Goal: Task Accomplishment & Management: Manage account settings

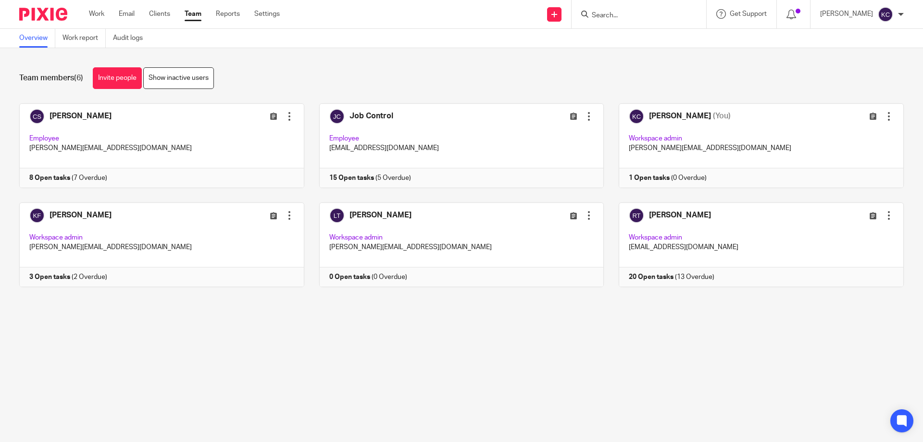
click at [626, 19] on input "Search" at bounding box center [634, 16] width 87 height 9
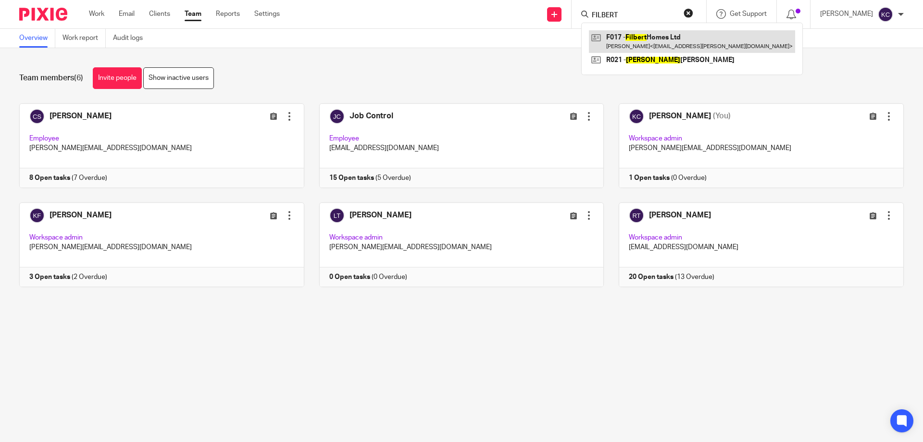
type input "FILBERT"
click at [696, 48] on link at bounding box center [692, 41] width 206 height 22
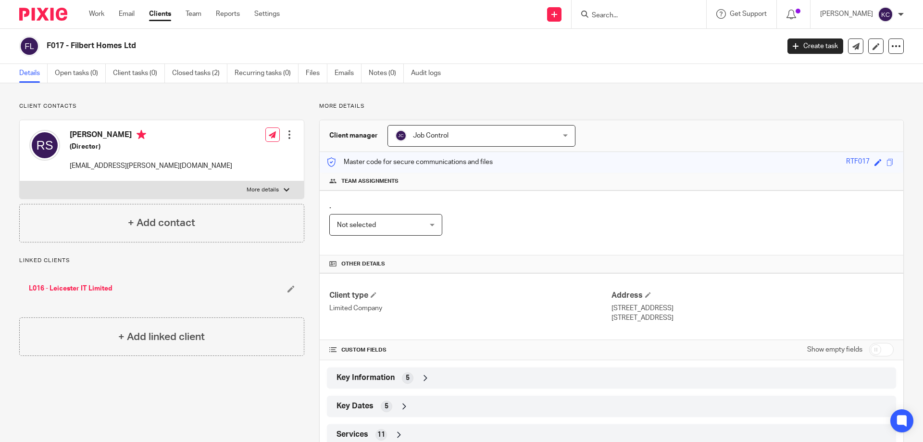
click at [135, 43] on h2 "F017 - Filbert Homes Ltd" at bounding box center [337, 46] width 581 height 10
click at [137, 44] on h2 "F017 - Filbert Homes Ltd" at bounding box center [337, 46] width 581 height 10
drag, startPoint x: 139, startPoint y: 45, endPoint x: 47, endPoint y: 47, distance: 92.3
click at [47, 47] on h2 "F017 - Filbert Homes Ltd" at bounding box center [337, 46] width 581 height 10
copy h2 "F017 - Filbert Homes Ltd"
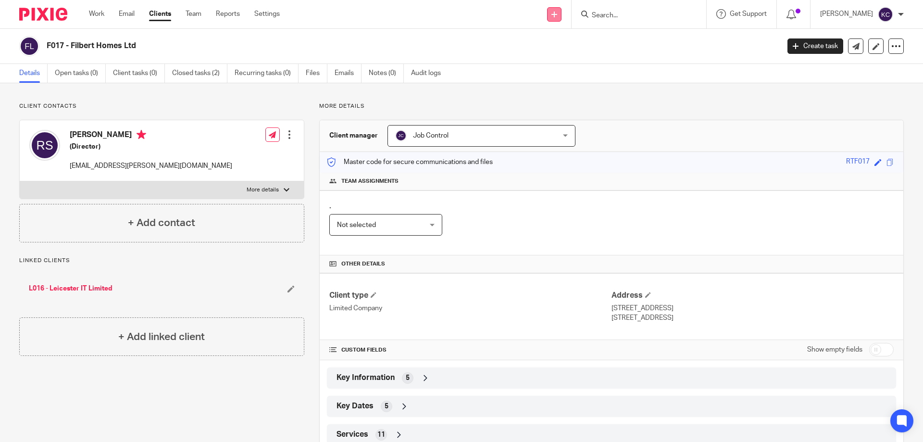
click at [557, 16] on icon at bounding box center [555, 15] width 6 height 6
click at [552, 60] on link "Create task" at bounding box center [559, 59] width 59 height 14
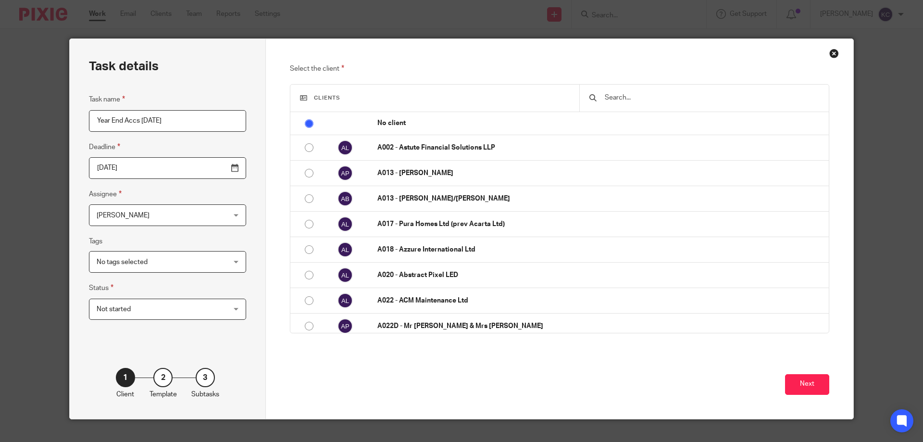
click at [99, 119] on input "Year End Accs 31.12.24" at bounding box center [167, 121] width 157 height 22
type input "4351 - Yr End Accs [DATE]"
click at [160, 214] on span "[PERSON_NAME]" at bounding box center [156, 215] width 119 height 20
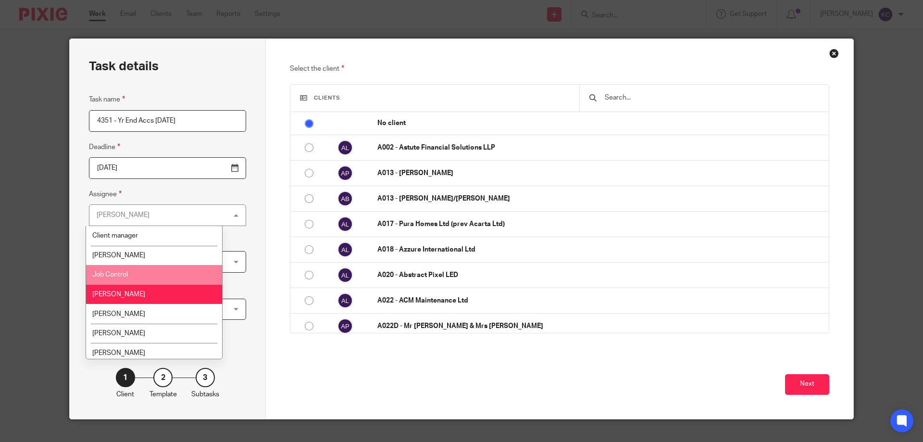
click at [140, 279] on li "Job Control" at bounding box center [154, 275] width 136 height 20
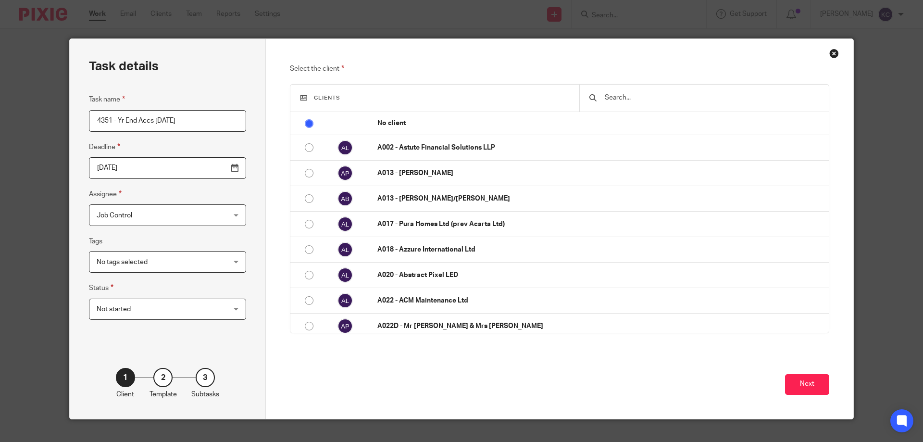
click at [141, 263] on span "No tags selected" at bounding box center [122, 262] width 51 height 7
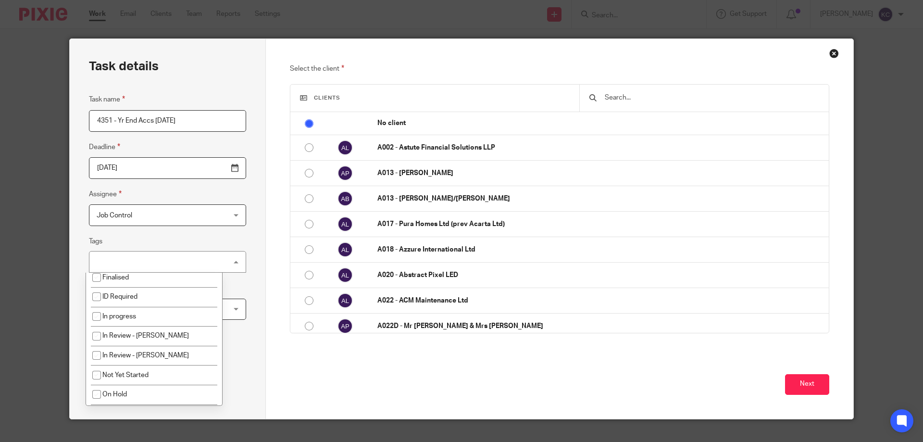
scroll to position [96, 0]
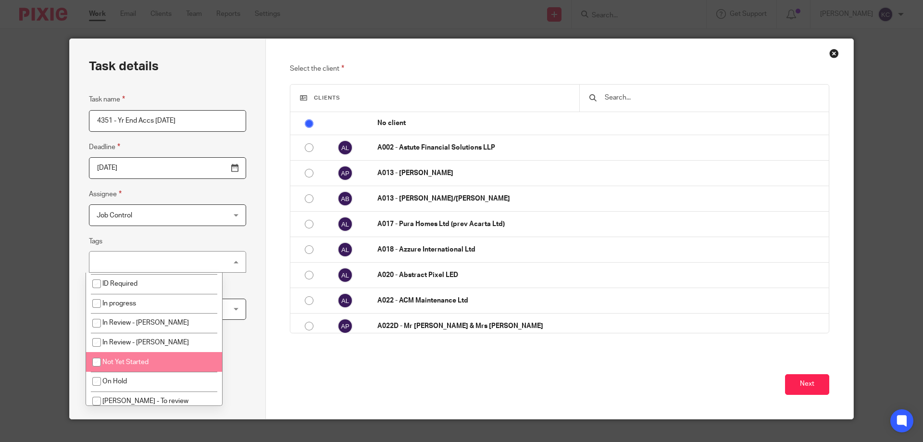
click at [136, 365] on li "Not Yet Started" at bounding box center [154, 362] width 136 height 20
checkbox input "true"
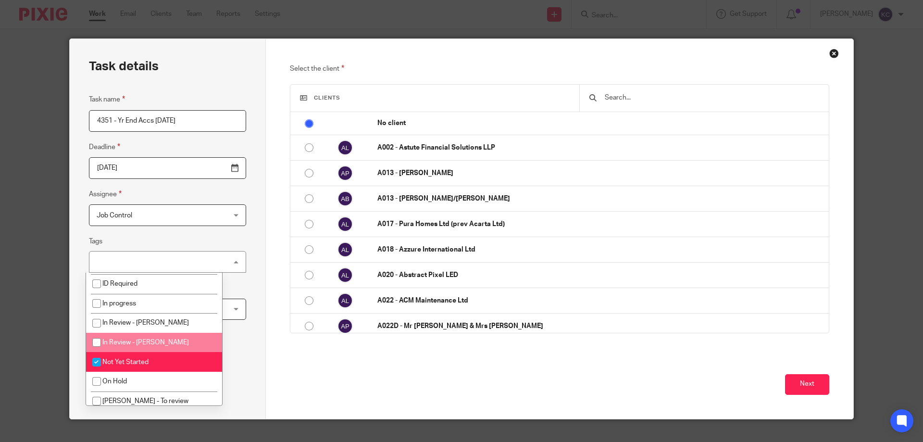
click at [250, 349] on div "Task details Task name 4351 - Yr End Accs 31.12.24 Deadline 2025-09-19 Assignee…" at bounding box center [168, 229] width 196 height 380
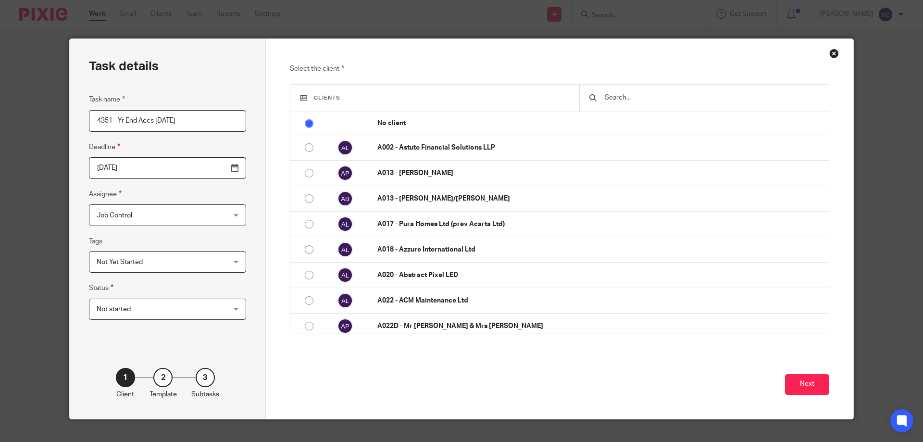
click at [641, 102] on input "text" at bounding box center [711, 97] width 215 height 11
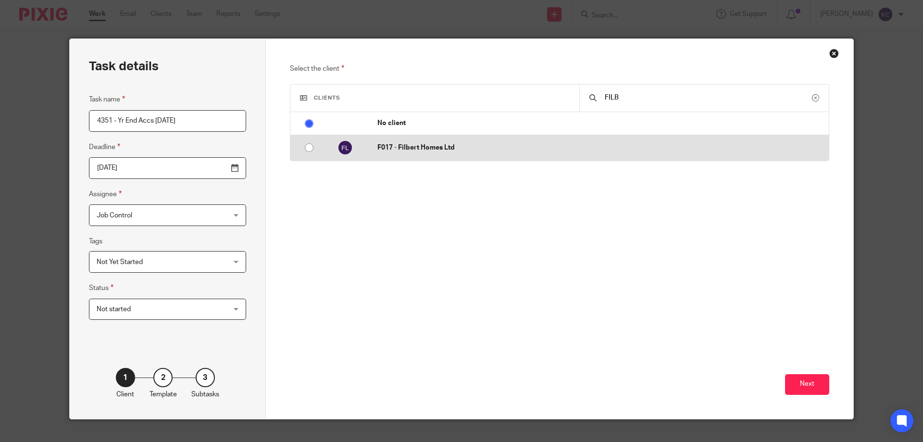
type input "FILB"
click at [435, 146] on p "F017 - Filbert Homes Ltd" at bounding box center [600, 148] width 447 height 10
radio input "false"
radio input "true"
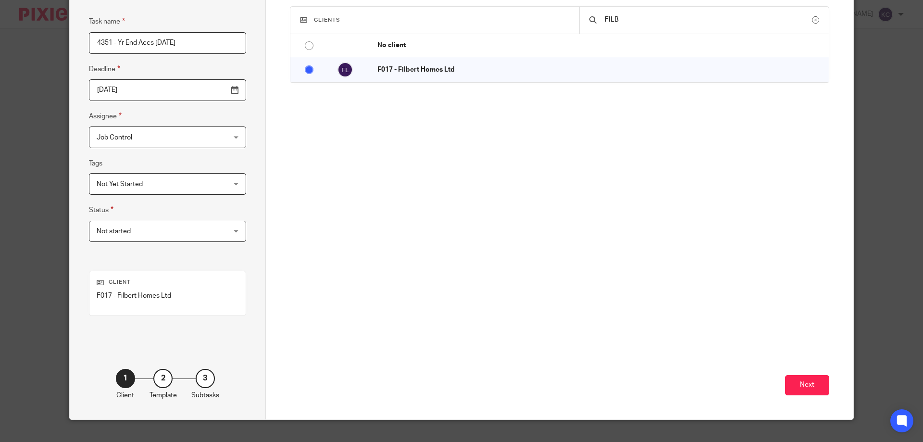
scroll to position [94, 0]
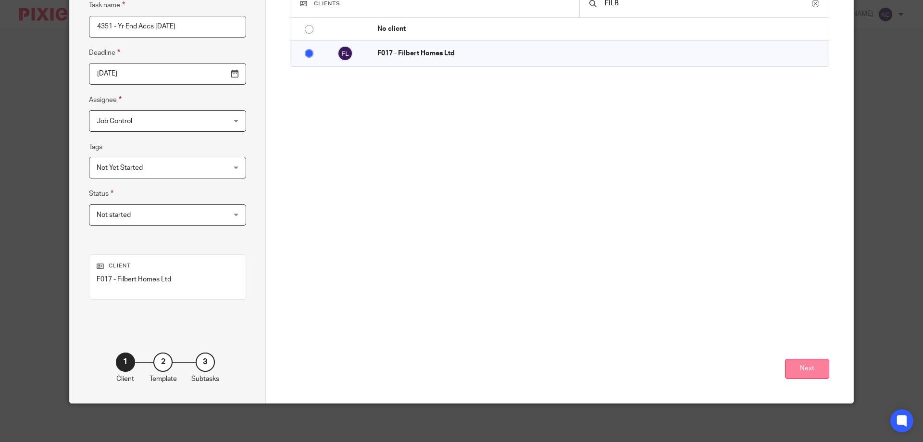
click at [820, 373] on button "Next" at bounding box center [807, 369] width 44 height 21
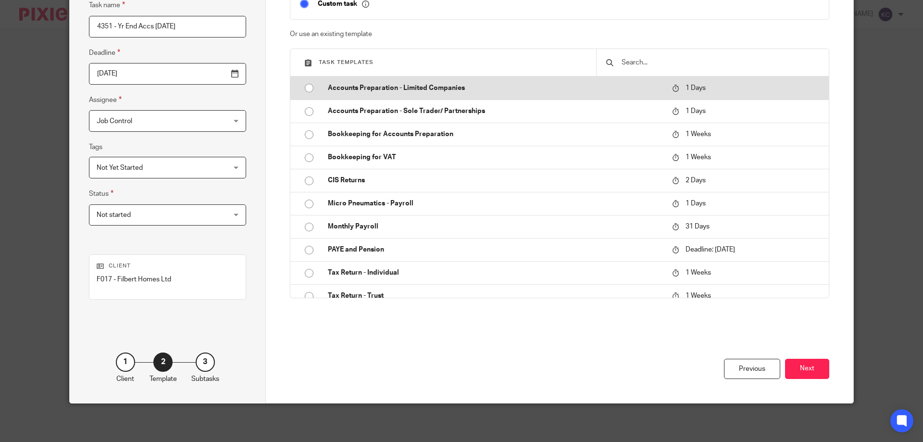
click at [378, 91] on p "Accounts Preparation - Limited Companies" at bounding box center [495, 88] width 335 height 10
type input "2025-09-20"
checkbox input "false"
radio input "true"
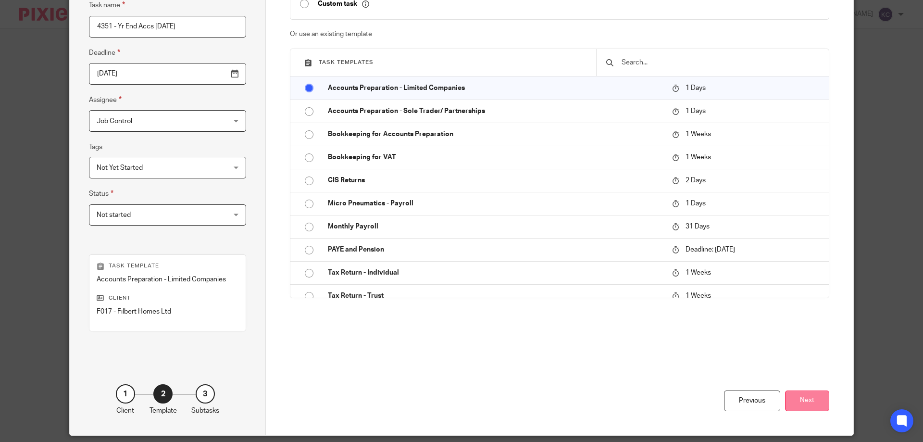
click at [801, 399] on button "Next" at bounding box center [807, 400] width 44 height 21
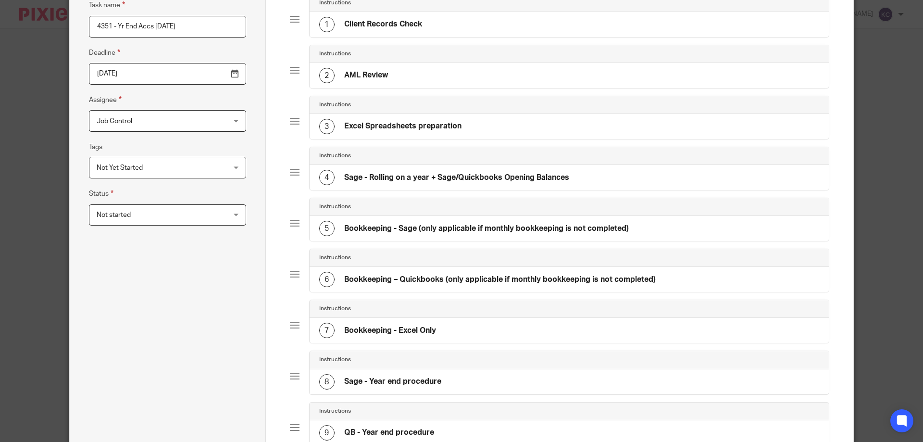
scroll to position [46, 0]
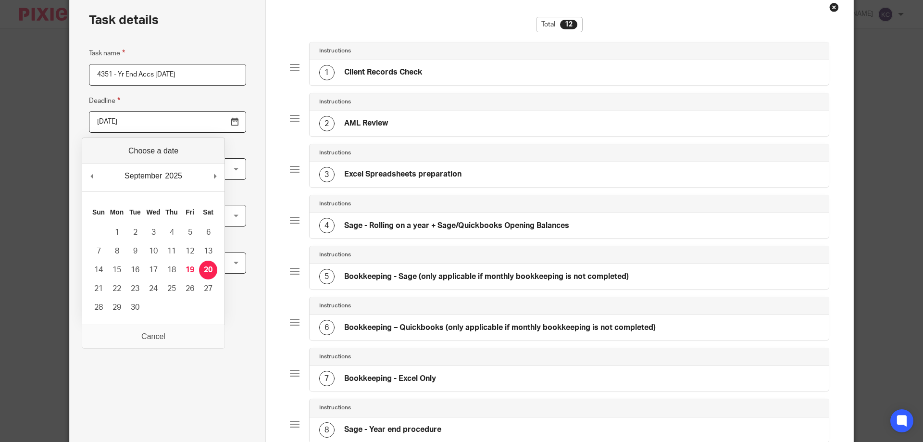
click at [217, 123] on input "2025-09-20" at bounding box center [167, 122] width 157 height 22
type input "2025-09-30"
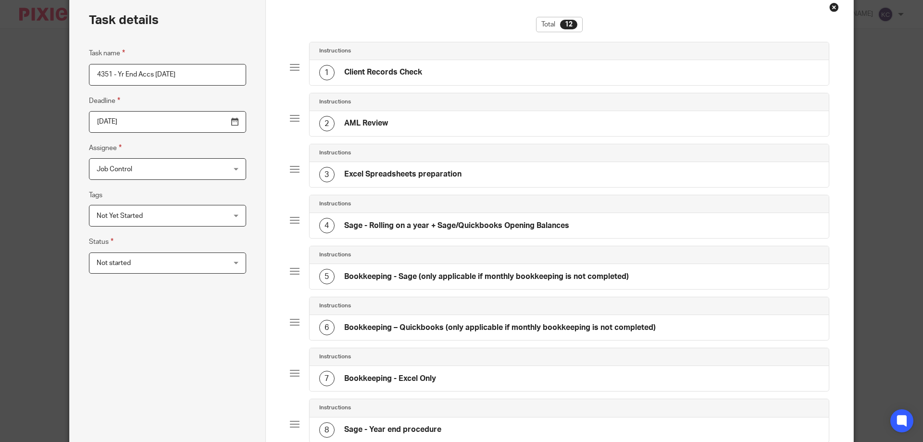
click at [232, 79] on div "Task details Task name 4351 - Yr End Accs 31.12.24 Deadline 2025-09-30 Assignee…" at bounding box center [168, 369] width 196 height 753
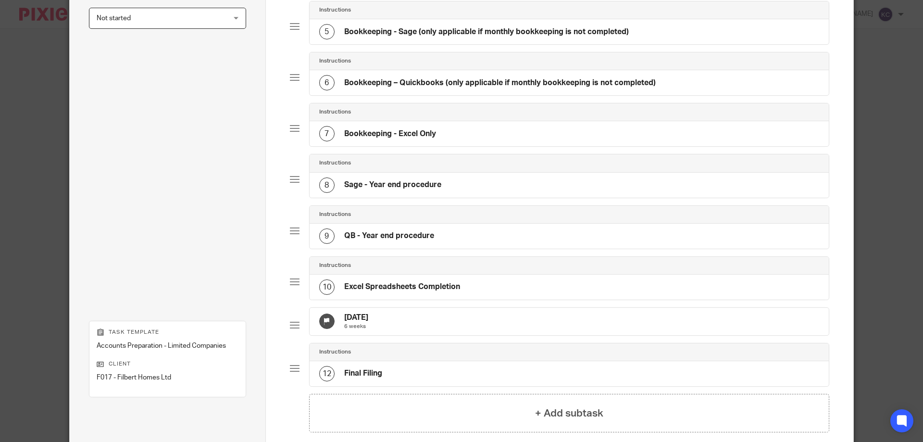
scroll to position [383, 0]
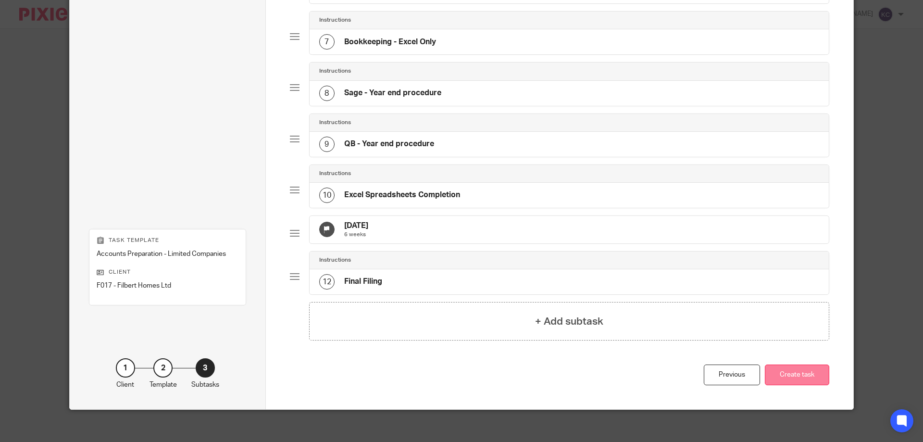
click at [794, 379] on button "Create task" at bounding box center [797, 375] width 64 height 21
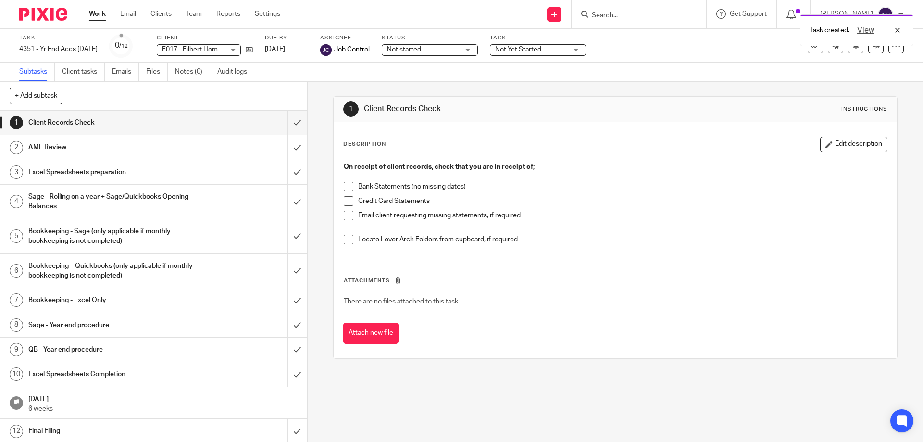
click at [628, 18] on div "Task created. View" at bounding box center [688, 28] width 452 height 37
click at [627, 13] on div "Task created. View" at bounding box center [688, 28] width 452 height 37
click at [611, 14] on div "Task created. View" at bounding box center [688, 28] width 452 height 37
click at [608, 15] on div "Task created. View" at bounding box center [688, 28] width 452 height 37
click at [616, 16] on input "Search" at bounding box center [634, 16] width 87 height 9
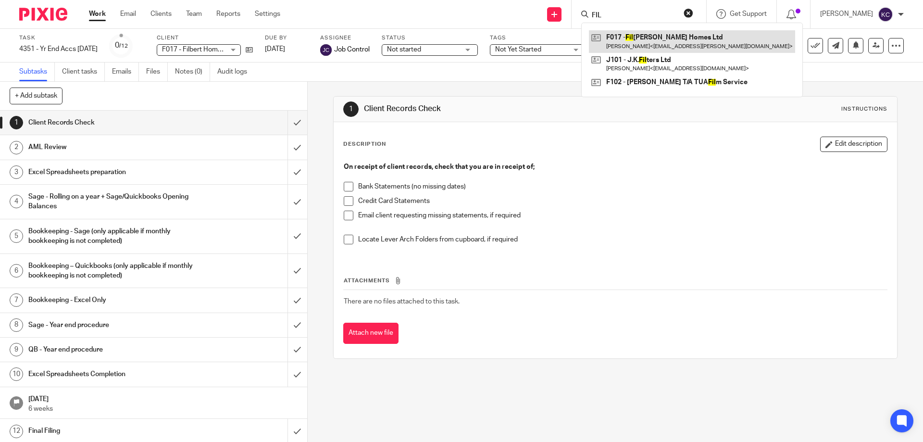
type input "FIL"
click at [622, 35] on link at bounding box center [692, 41] width 206 height 22
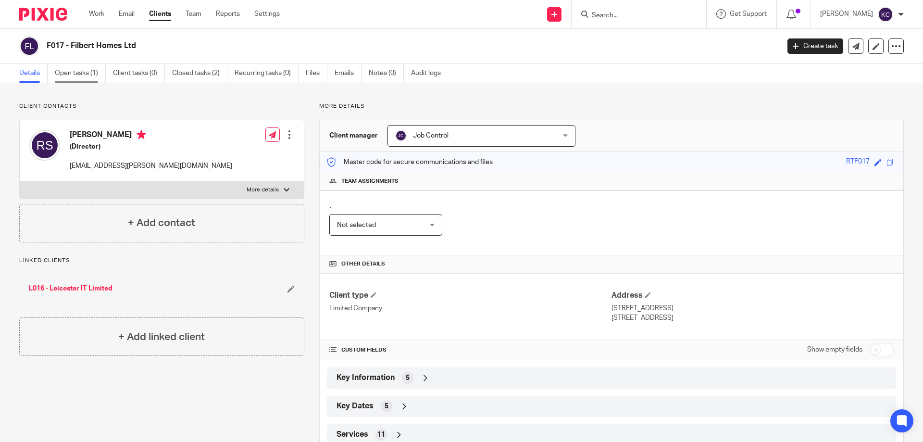
click at [71, 70] on link "Open tasks (1)" at bounding box center [80, 73] width 51 height 19
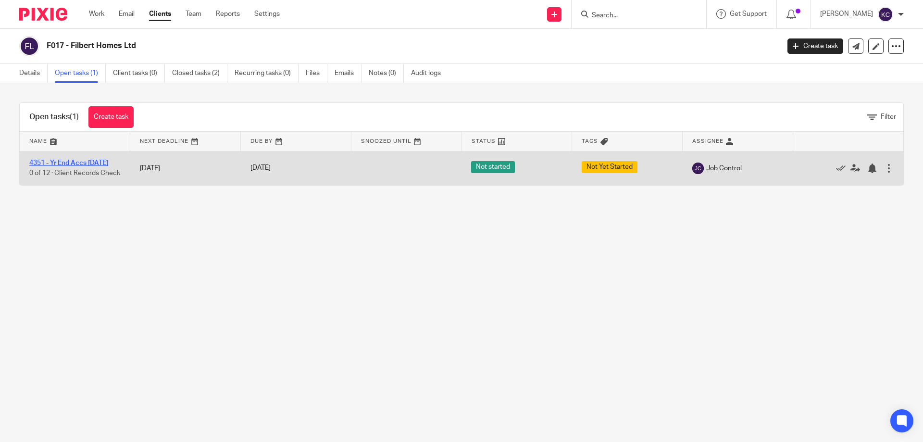
click at [100, 160] on link "4351 - Yr End Accs [DATE]" at bounding box center [68, 163] width 79 height 7
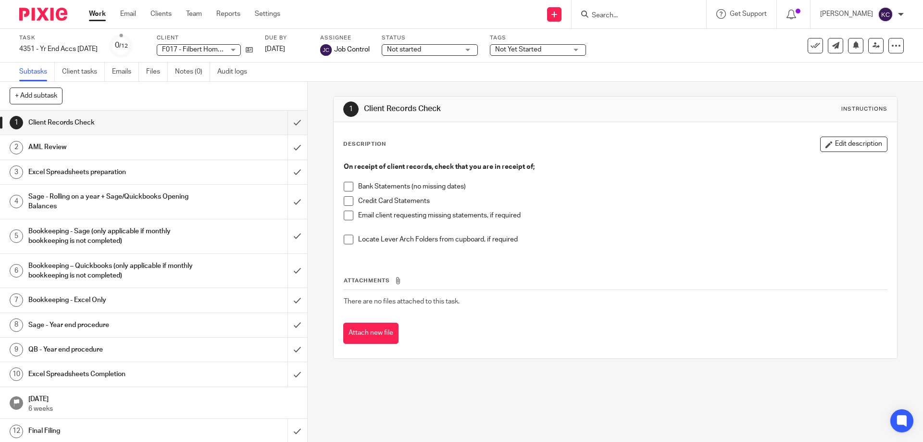
click at [608, 12] on input "Search" at bounding box center [634, 16] width 87 height 9
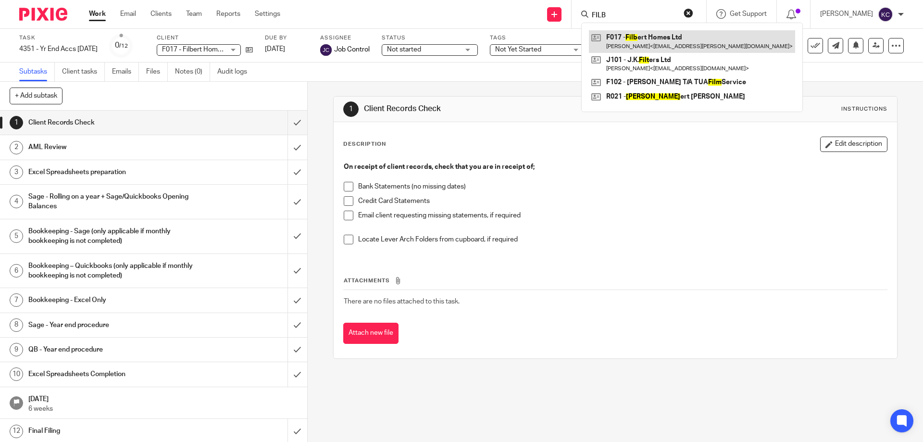
type input "FILB"
click at [676, 38] on link at bounding box center [692, 41] width 206 height 22
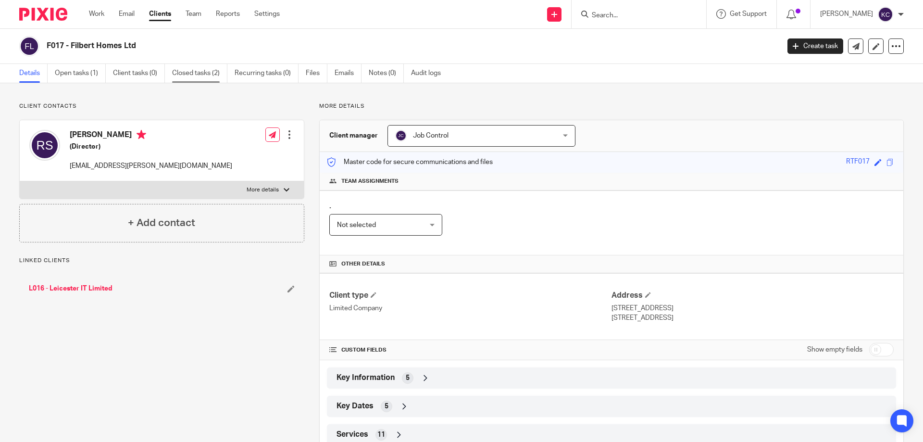
click at [211, 75] on link "Closed tasks (2)" at bounding box center [199, 73] width 55 height 19
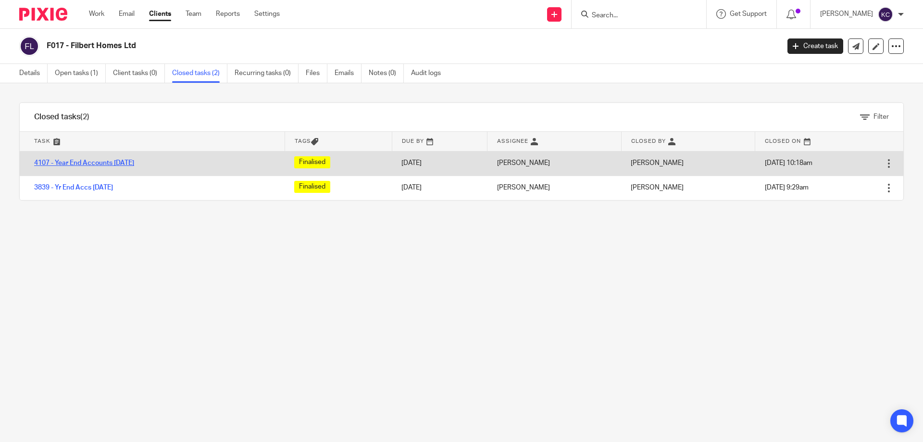
click at [100, 160] on link "4107 - Year End Accounts [DATE]" at bounding box center [84, 163] width 100 height 7
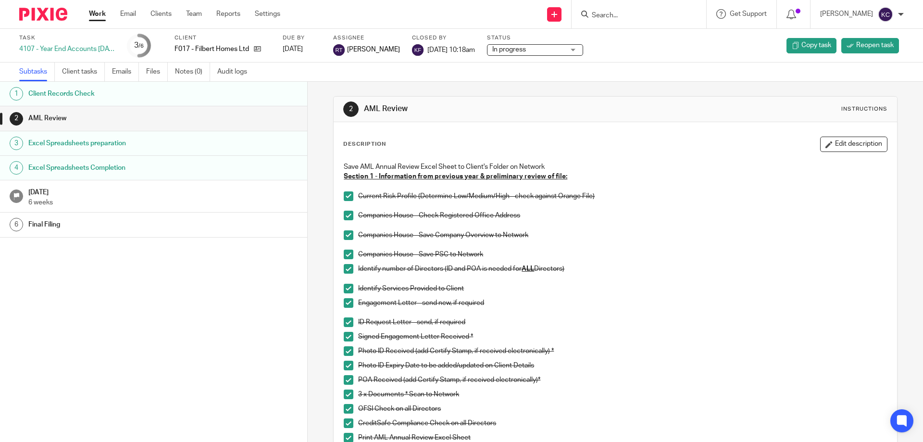
click at [601, 15] on input "Search" at bounding box center [634, 16] width 87 height 9
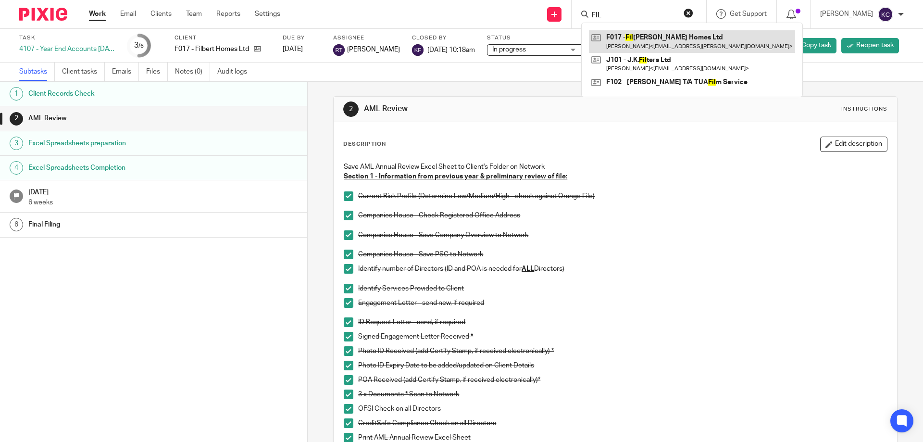
type input "FIL"
click at [665, 35] on link at bounding box center [692, 41] width 206 height 22
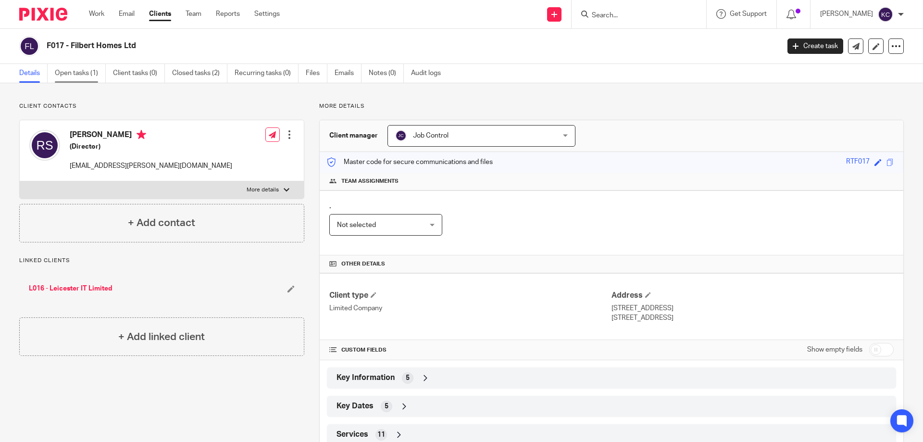
click at [77, 74] on link "Open tasks (1)" at bounding box center [80, 73] width 51 height 19
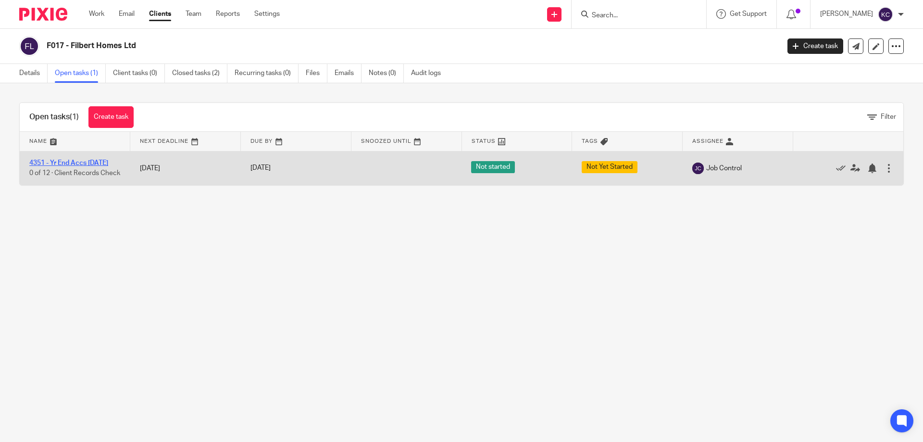
click at [76, 160] on link "4351 - Yr End Accs [DATE]" at bounding box center [68, 163] width 79 height 7
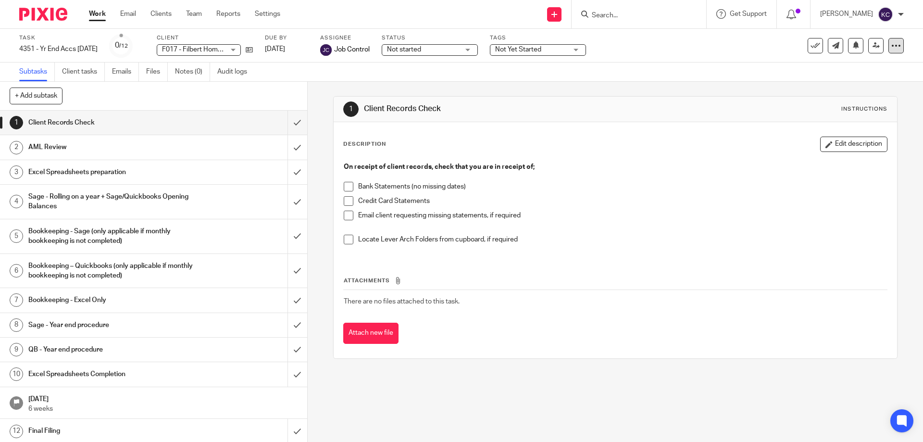
click at [892, 47] on icon at bounding box center [897, 46] width 10 height 10
click at [857, 86] on link "Advanced task editor" at bounding box center [859, 84] width 63 height 7
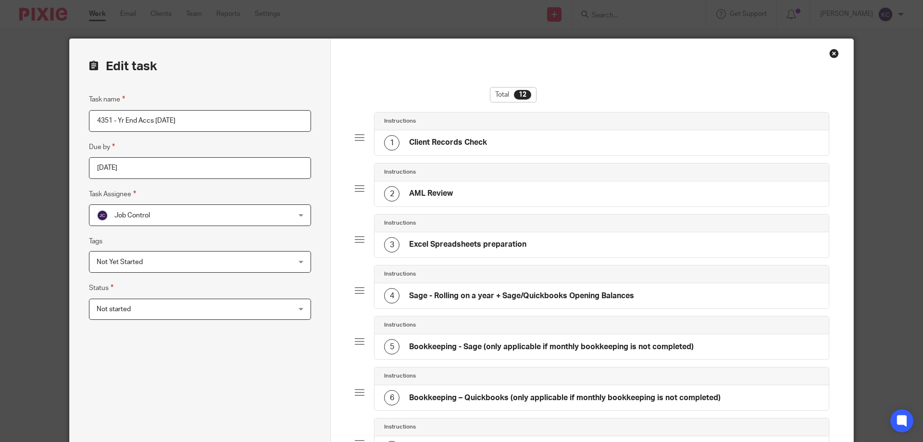
click at [484, 295] on h4 "Sage - Rolling on a year + Sage/Quickbooks Opening Balances" at bounding box center [521, 296] width 225 height 10
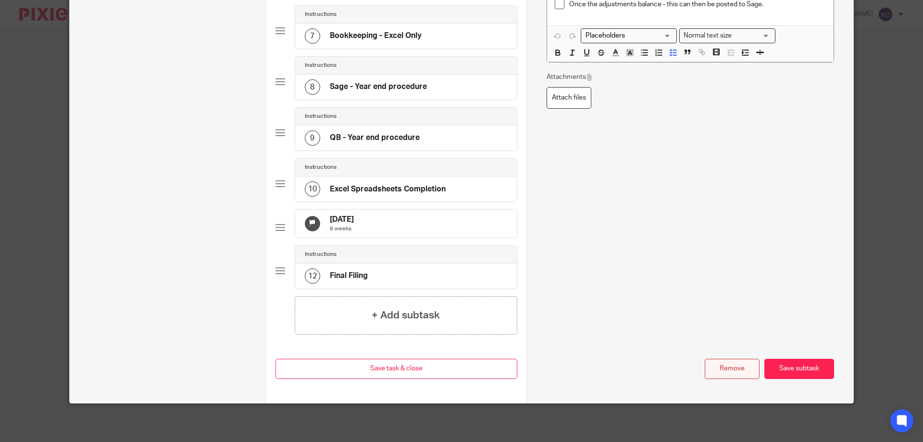
click at [733, 368] on button "Remove" at bounding box center [732, 369] width 55 height 21
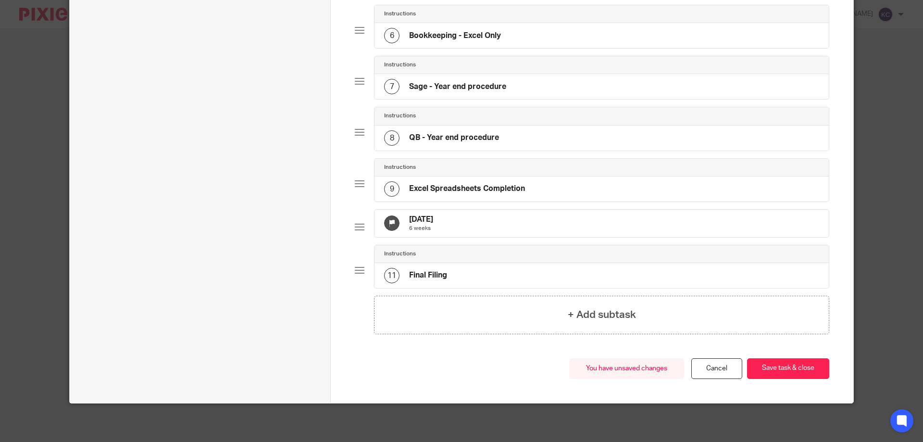
scroll to position [370, 0]
click at [505, 136] on div "8 QB - Year end procedure" at bounding box center [602, 138] width 454 height 25
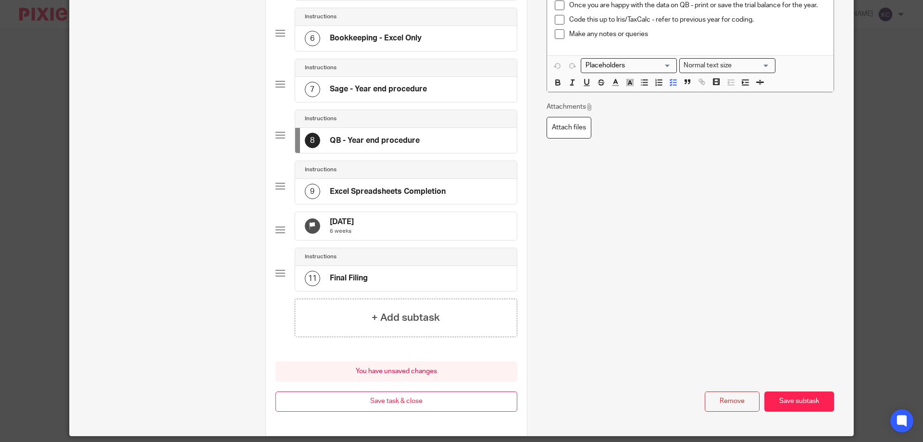
scroll to position [0, 0]
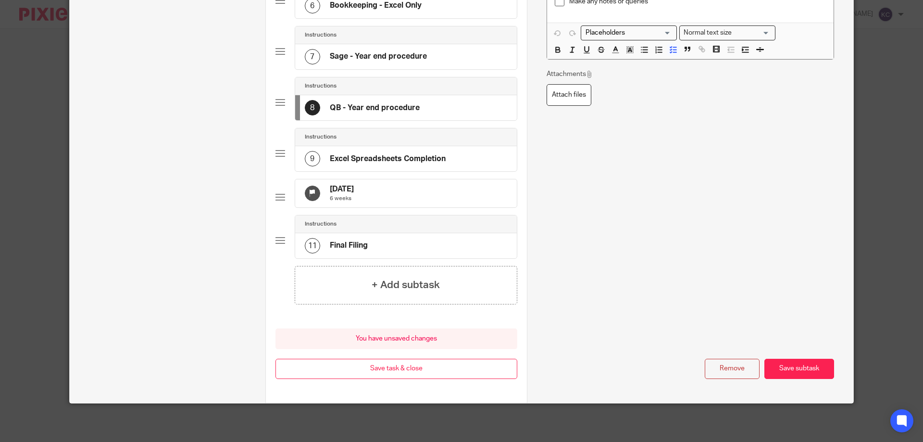
click at [724, 369] on button "Remove" at bounding box center [732, 369] width 55 height 21
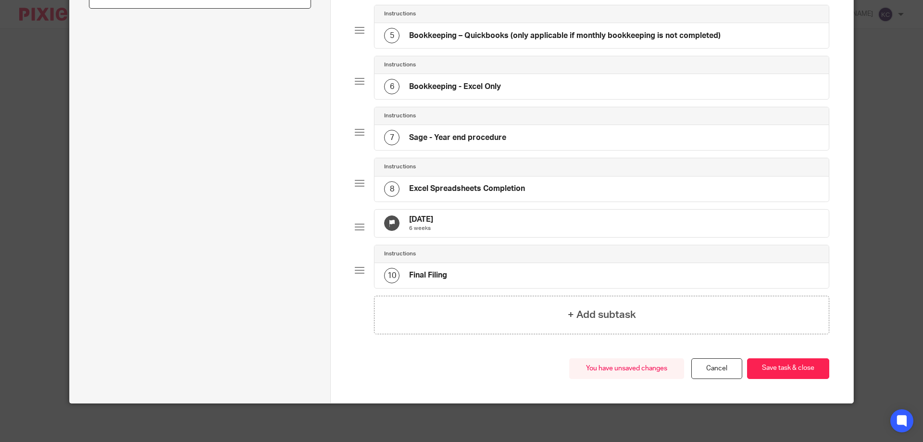
scroll to position [319, 0]
click at [437, 31] on h4 "Bookkeeping – Quickbooks (only applicable if monthly bookkeeping is not complet…" at bounding box center [565, 36] width 312 height 10
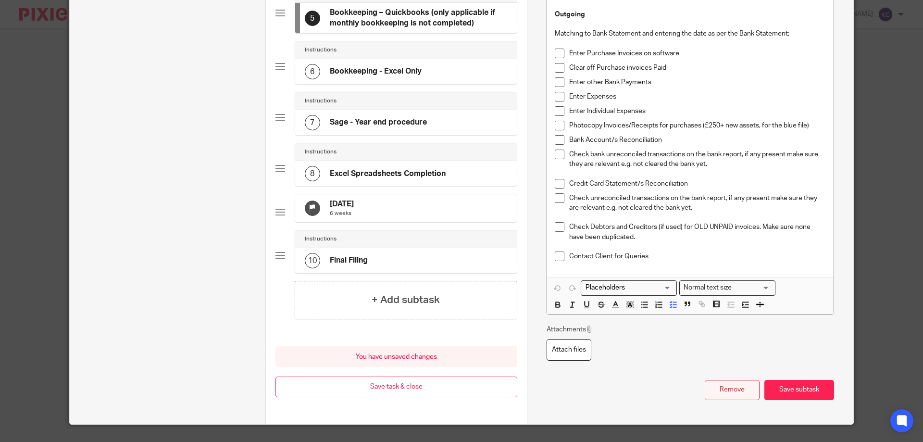
click at [729, 388] on button "Remove" at bounding box center [732, 390] width 55 height 21
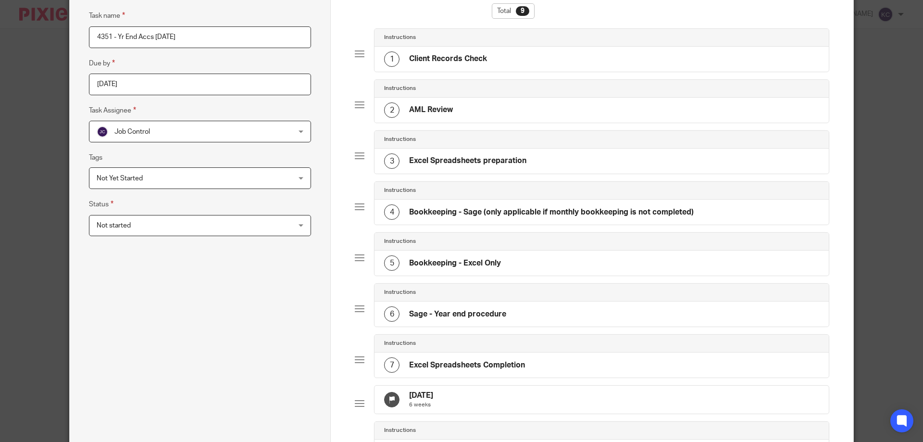
scroll to position [75, 0]
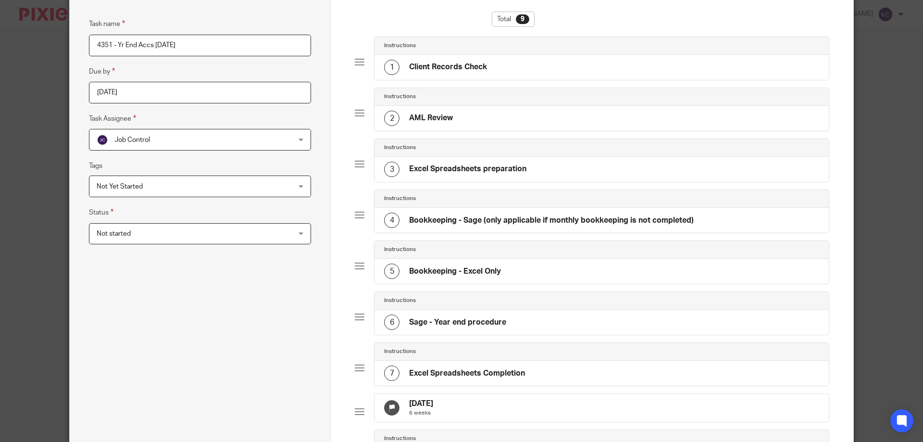
click at [506, 226] on div "4 Bookkeeping - Sage (only applicable if monthly bookkeeping is not completed)" at bounding box center [539, 220] width 310 height 15
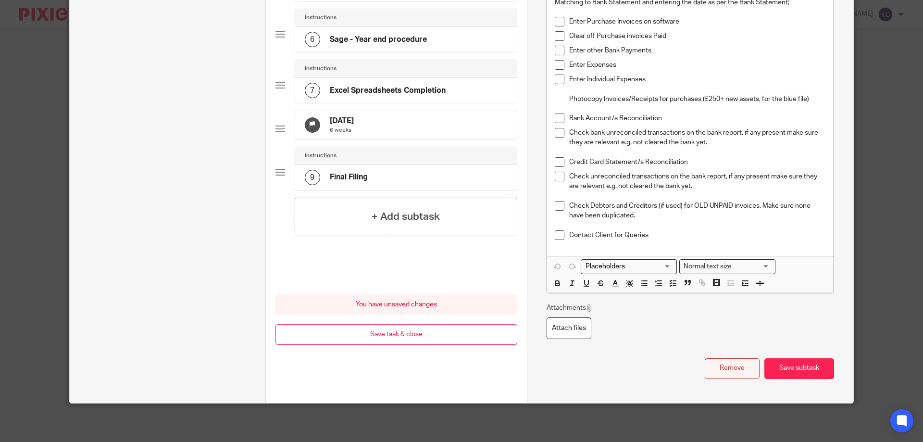
click at [726, 361] on button "Remove" at bounding box center [732, 368] width 55 height 21
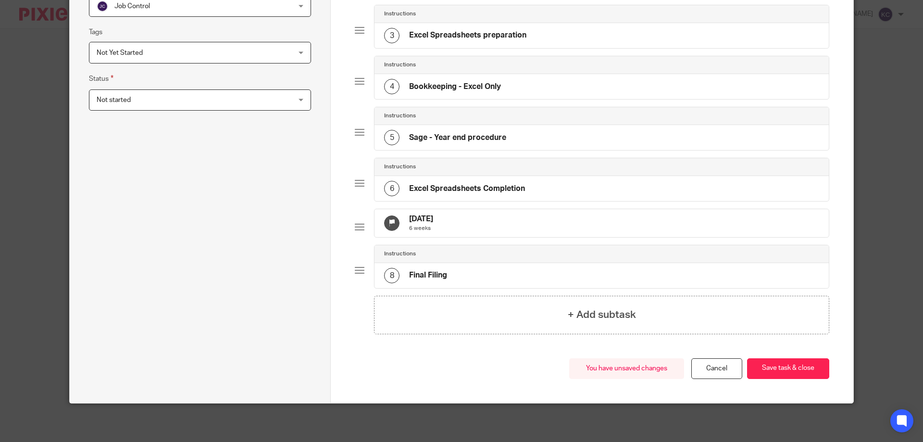
scroll to position [217, 0]
click at [495, 82] on h4 "Bookkeeping - Excel Only" at bounding box center [455, 87] width 92 height 10
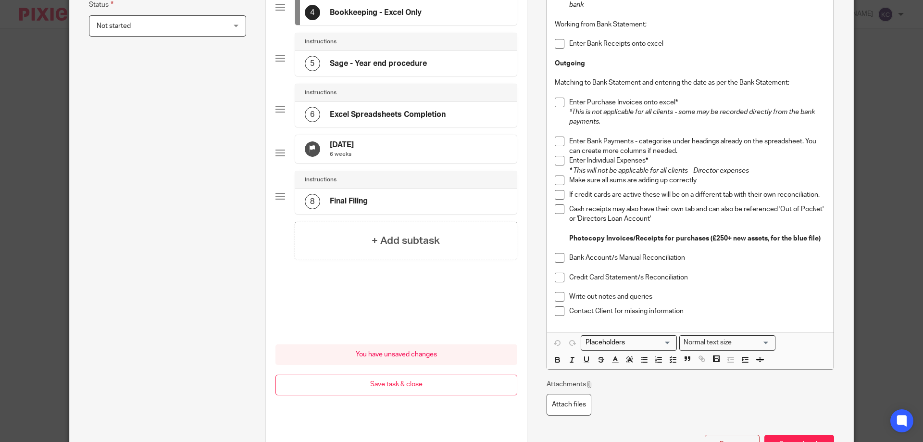
scroll to position [289, 0]
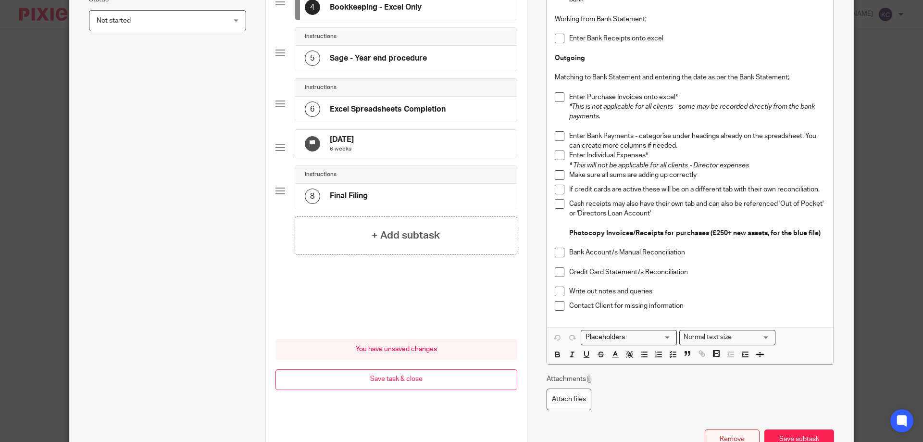
click at [719, 438] on button "Remove" at bounding box center [732, 439] width 55 height 21
type input "Sage - Year end procedure"
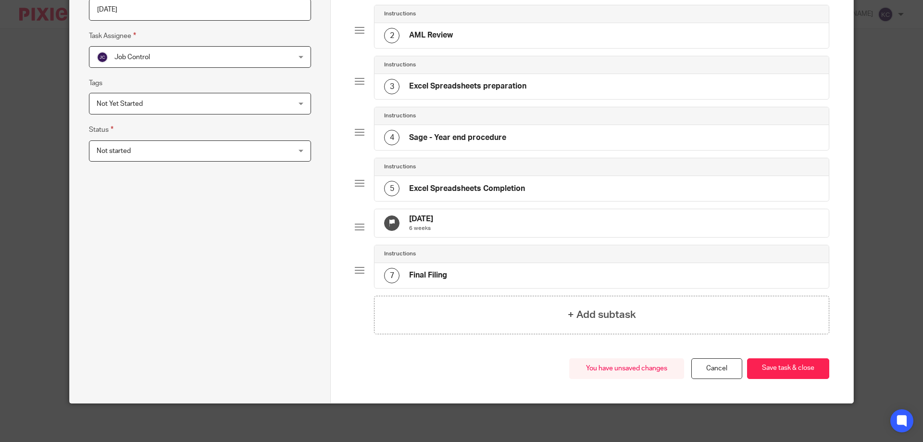
click at [449, 133] on h4 "Sage - Year end procedure" at bounding box center [457, 138] width 97 height 10
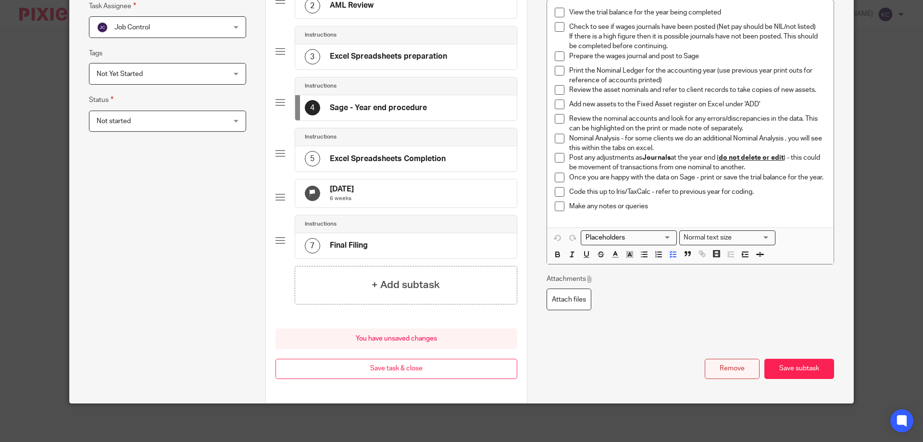
click at [727, 367] on button "Remove" at bounding box center [732, 369] width 55 height 21
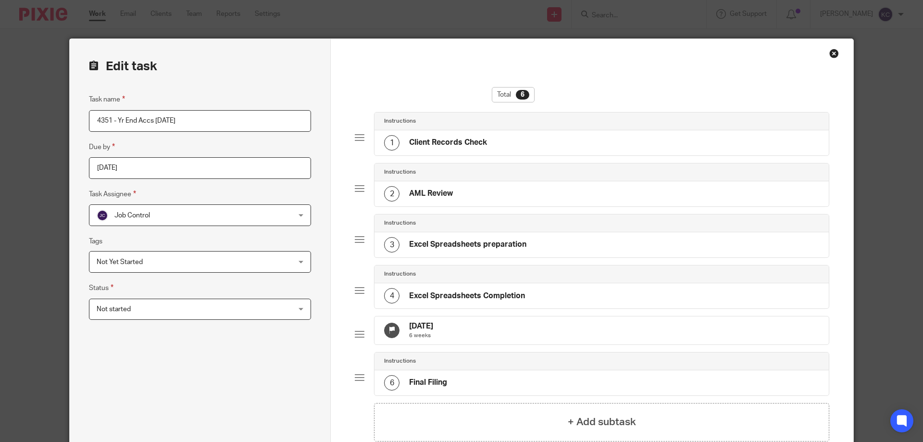
scroll to position [48, 0]
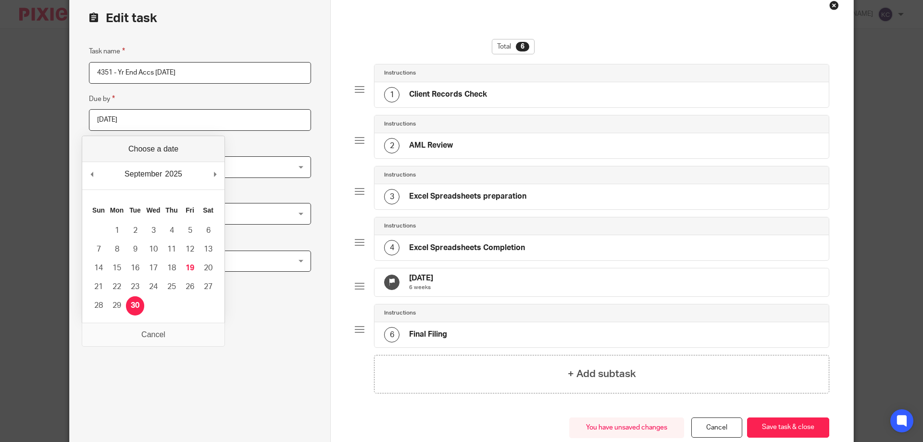
click at [169, 121] on input "2025-09-30" at bounding box center [200, 120] width 222 height 22
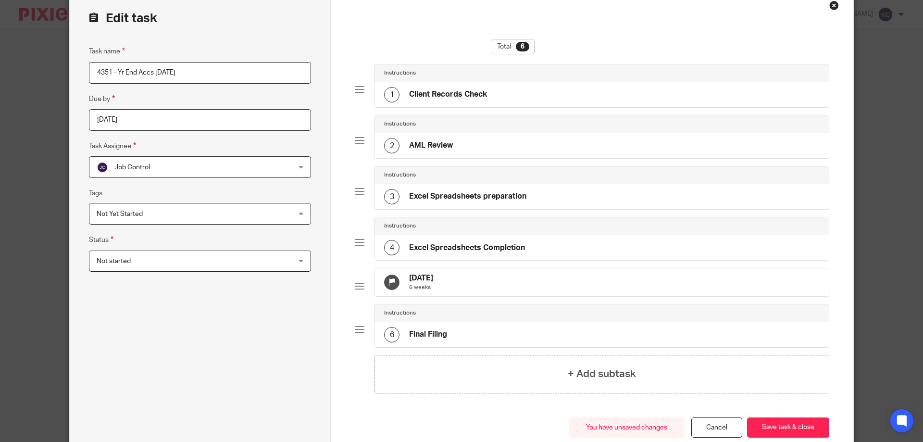
click at [291, 345] on div "Task name 4351 - Yr End Accs 31.12.24 Due by 2025-09-30 Task Assignee Job Contr…" at bounding box center [200, 244] width 222 height 397
click at [767, 434] on button "Save task & close" at bounding box center [788, 427] width 82 height 21
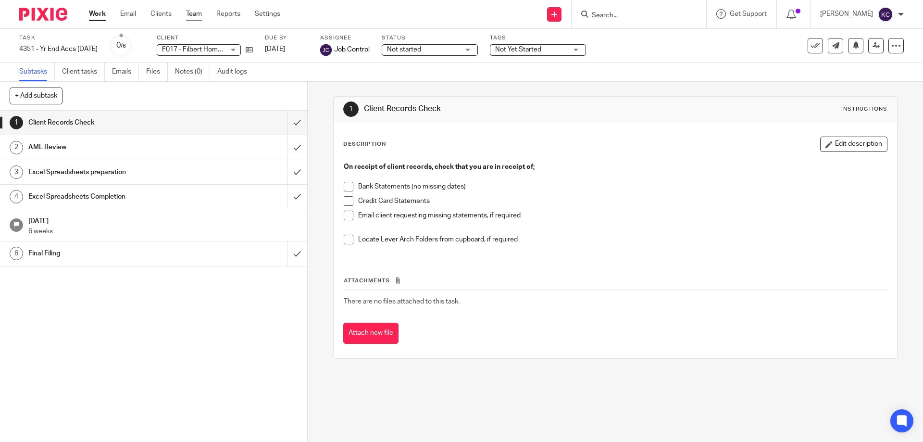
click at [201, 16] on link "Team" at bounding box center [194, 14] width 16 height 10
